Goal: Navigation & Orientation: Locate item on page

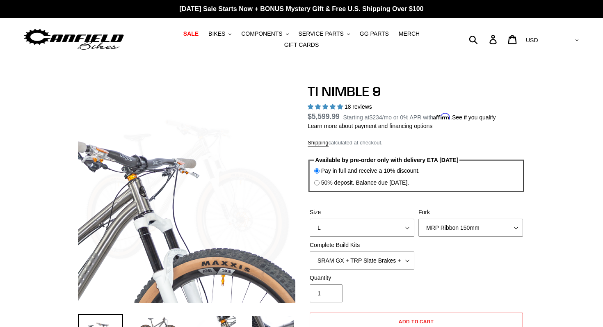
select select "highest-rating"
